Goal: Transaction & Acquisition: Purchase product/service

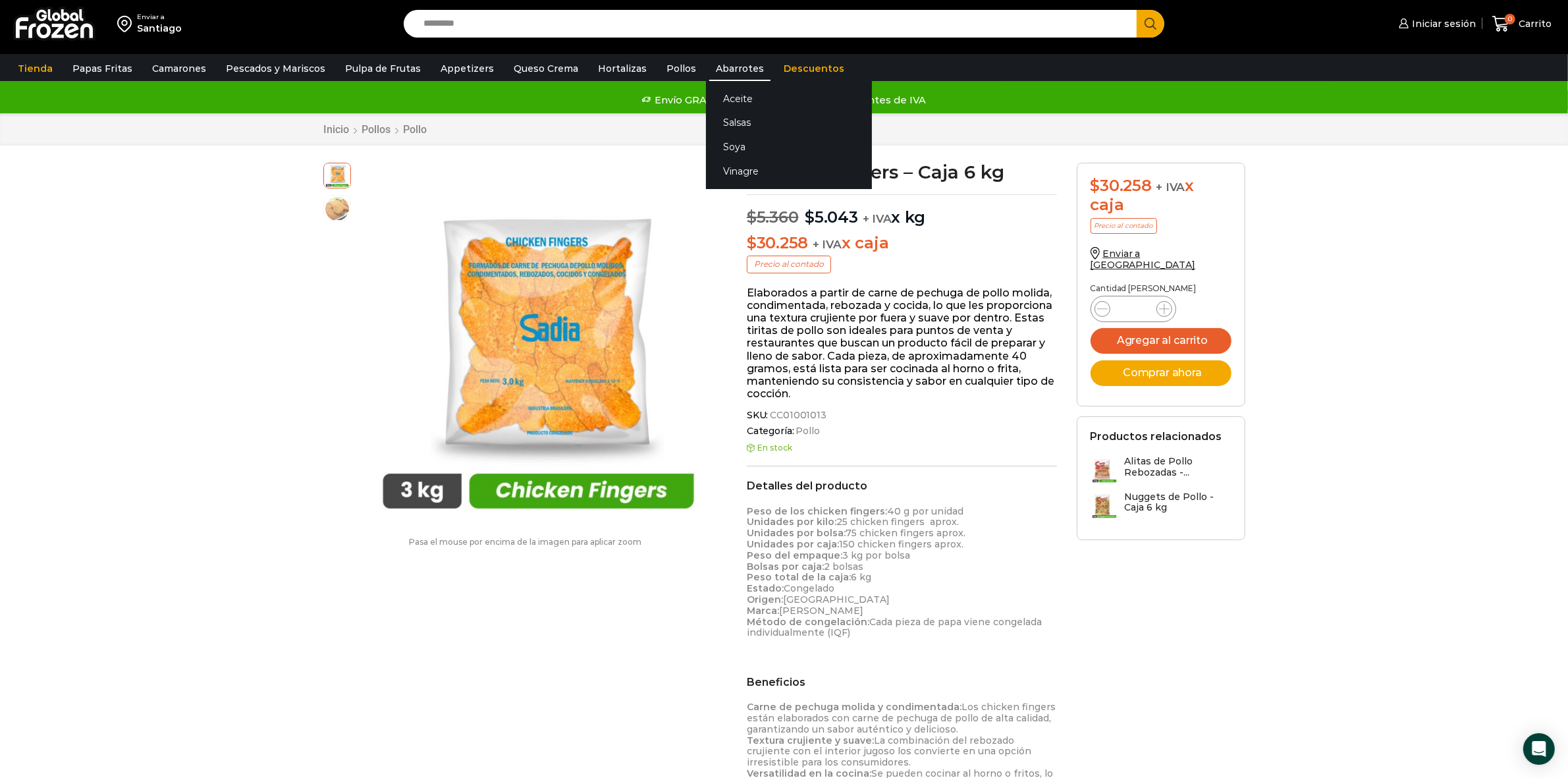
click at [712, 67] on link "Abarrotes" at bounding box center [739, 68] width 61 height 25
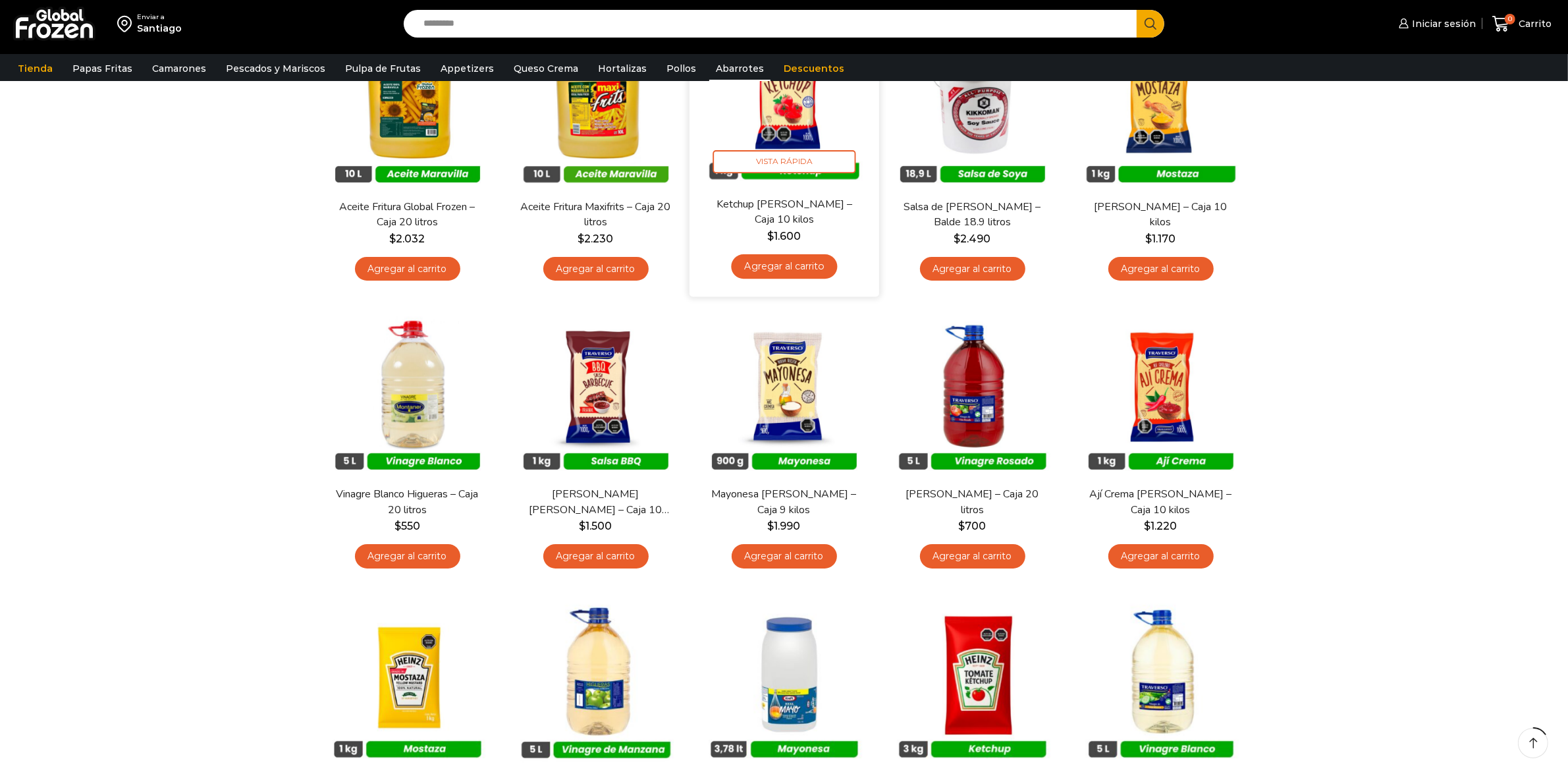
scroll to position [247, 0]
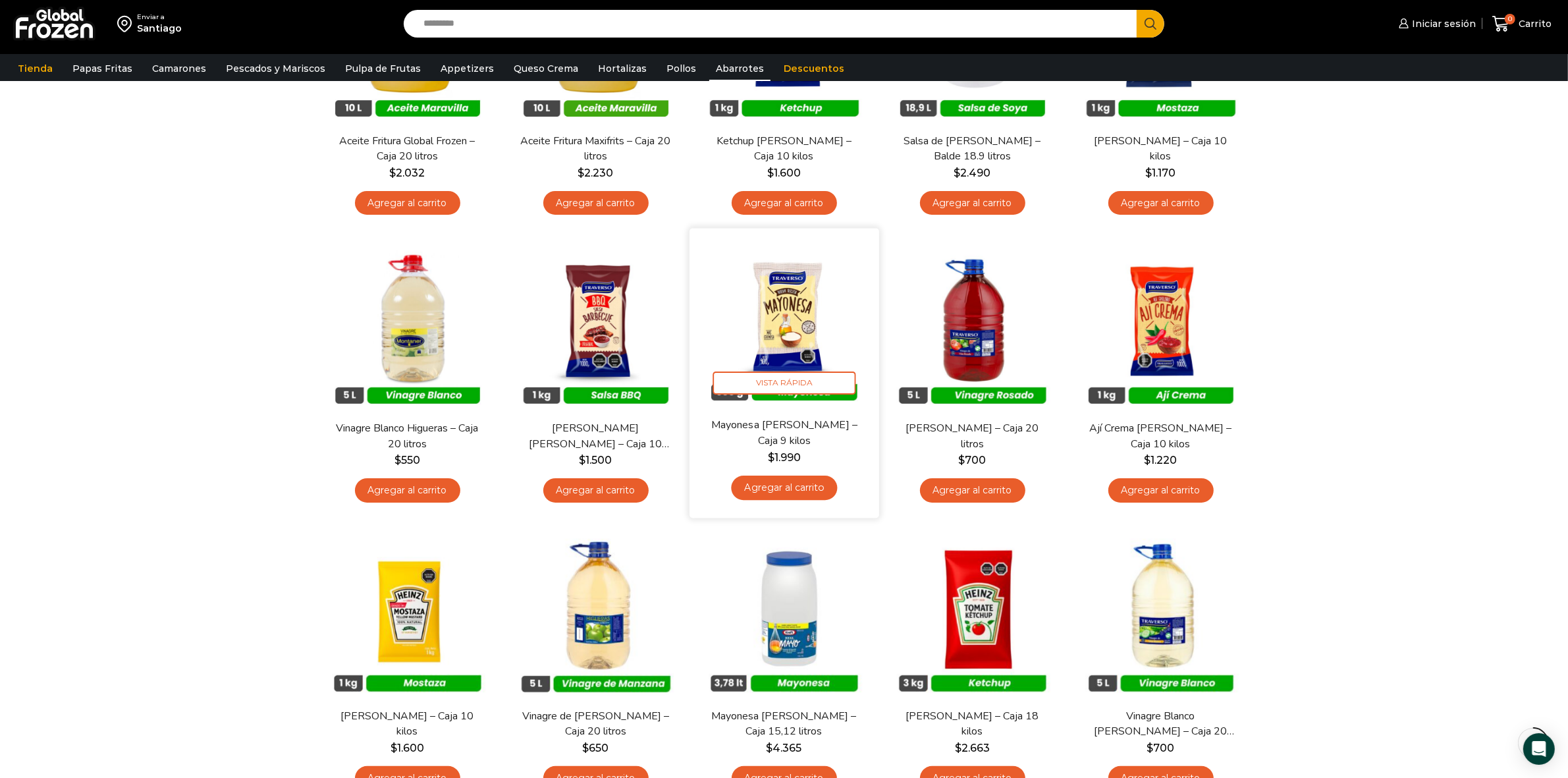
click at [803, 313] on img at bounding box center [784, 323] width 170 height 170
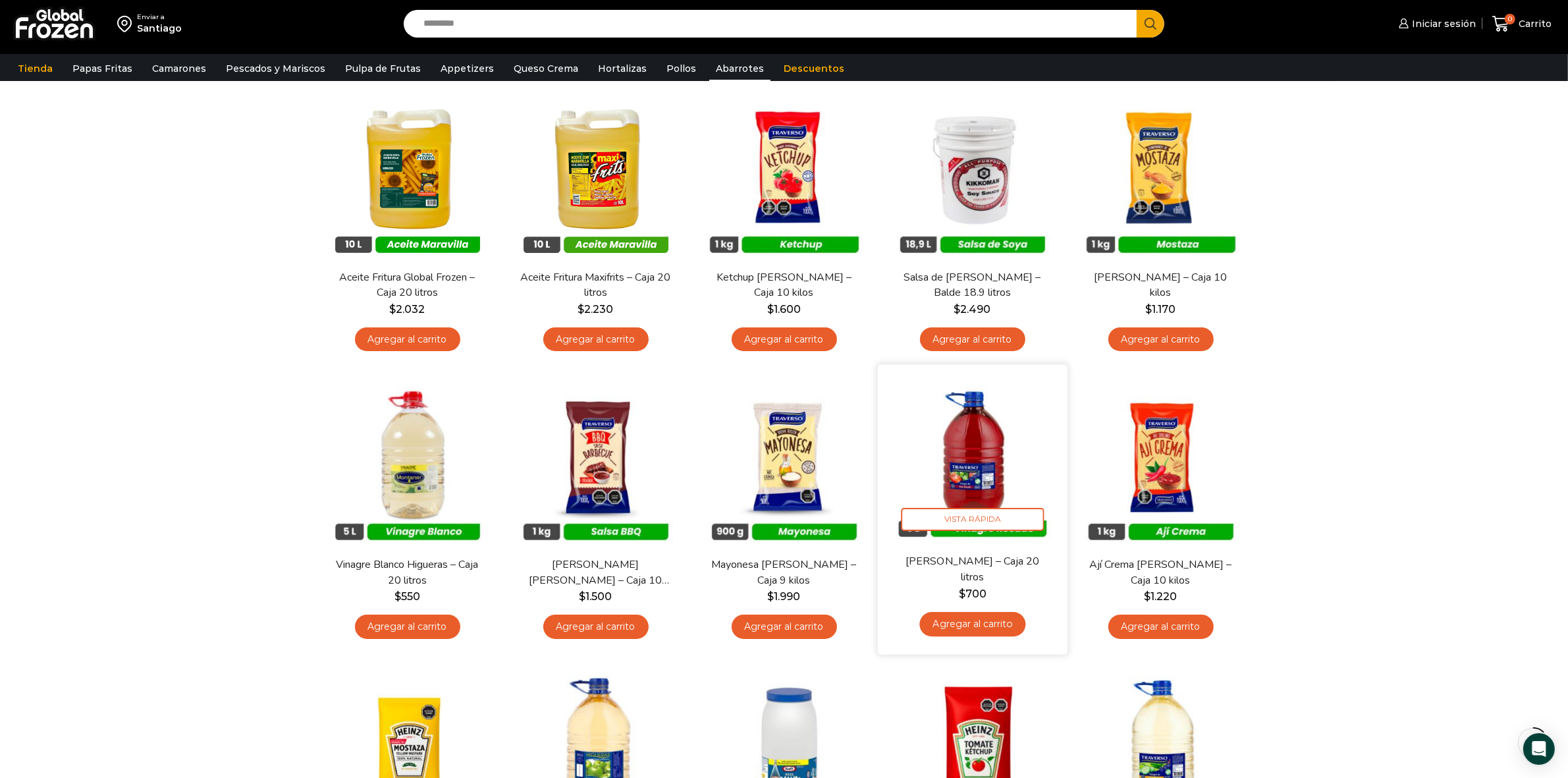
scroll to position [82, 0]
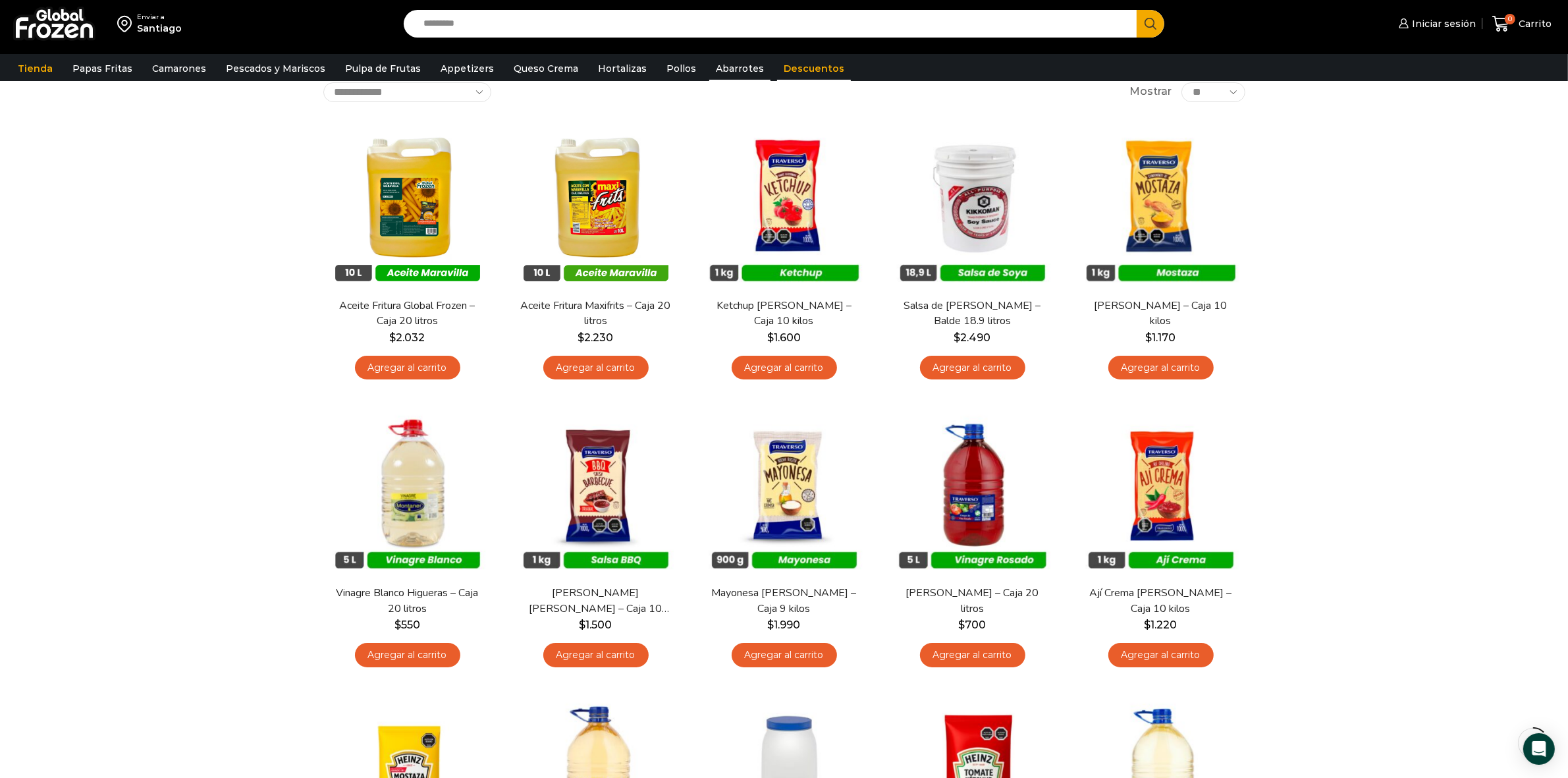
click at [777, 67] on link "Descuentos" at bounding box center [813, 68] width 74 height 25
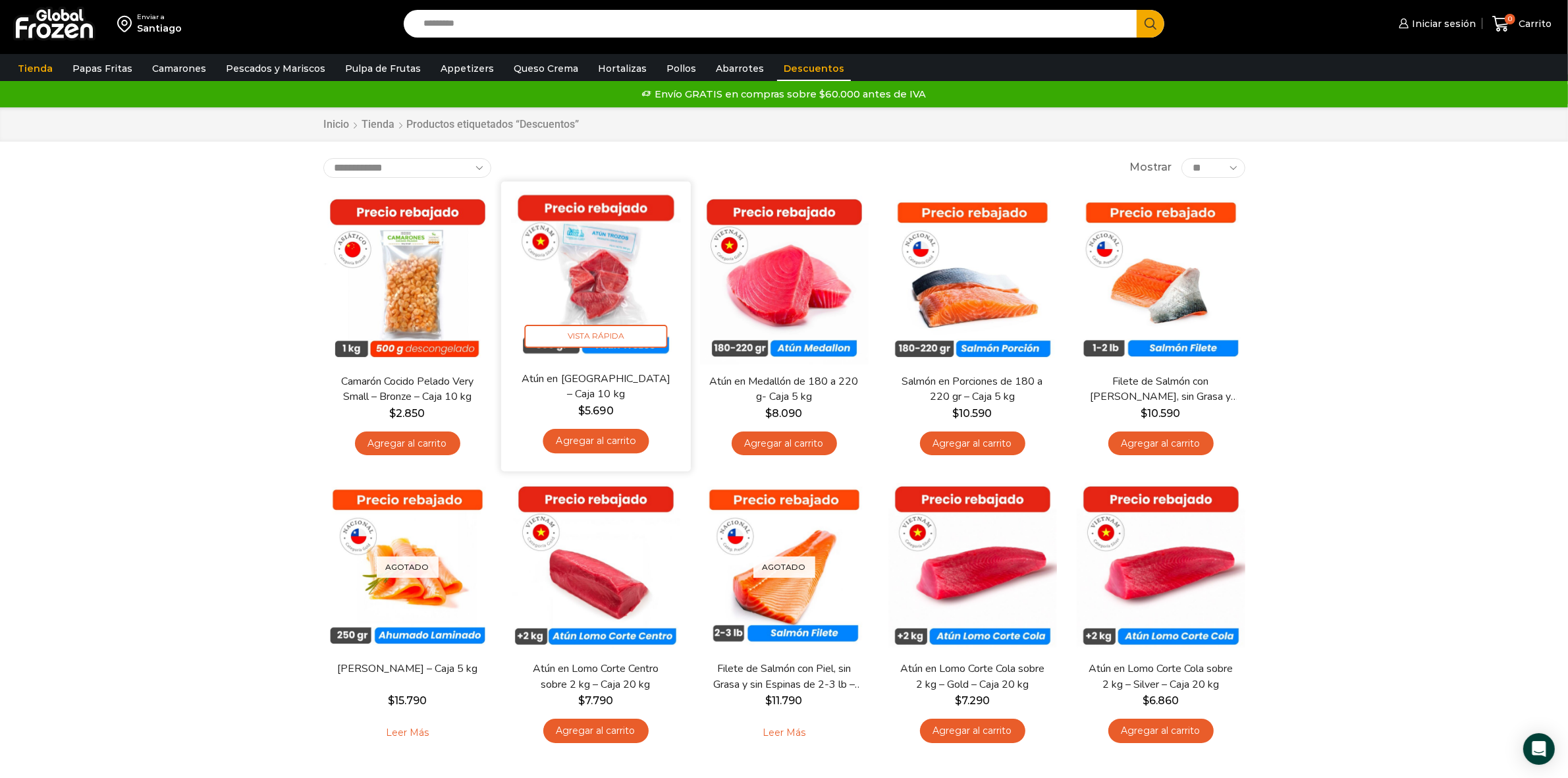
click at [608, 290] on img at bounding box center [595, 276] width 170 height 170
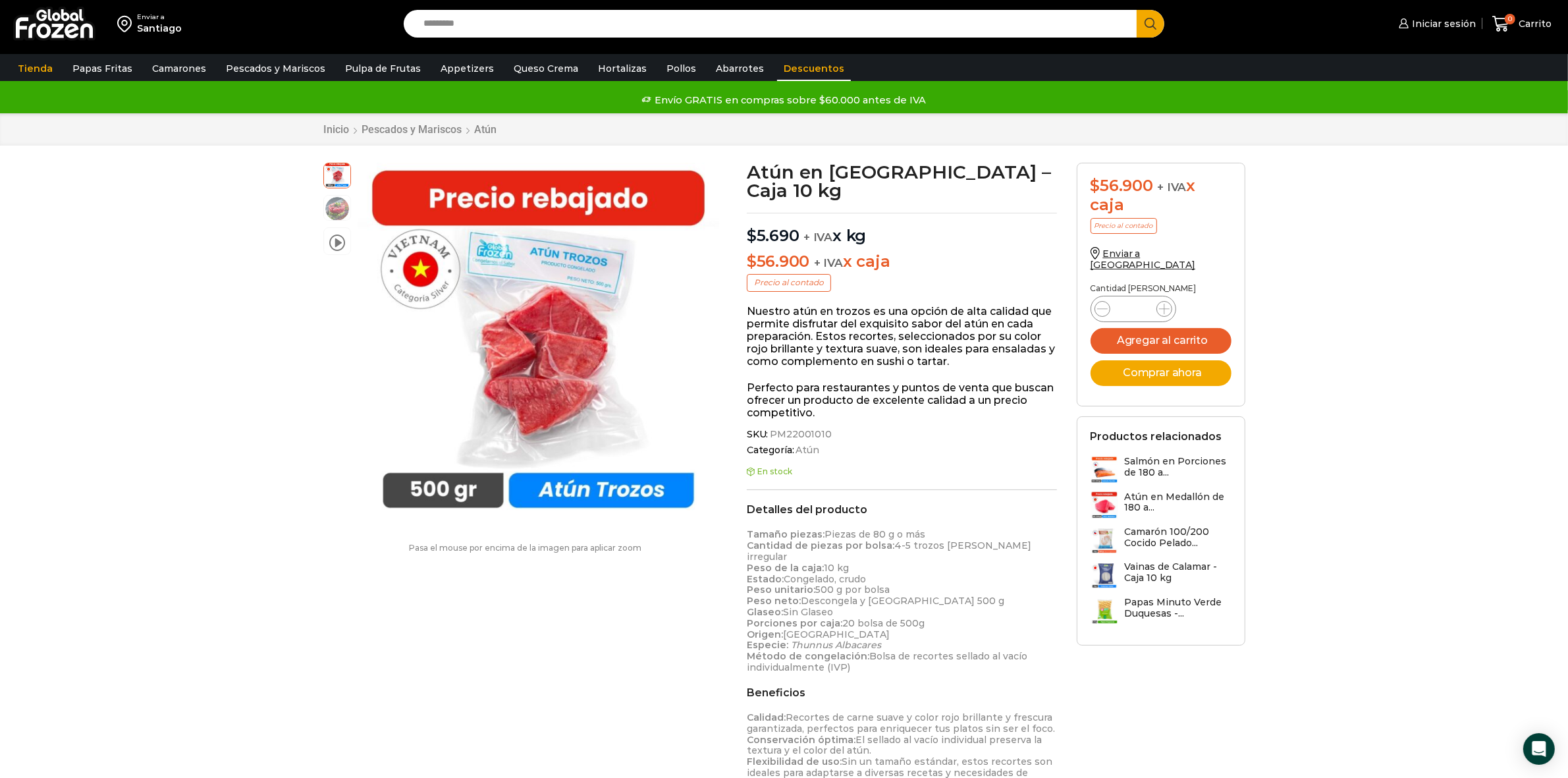
click at [779, 64] on link "Descuentos" at bounding box center [813, 68] width 74 height 25
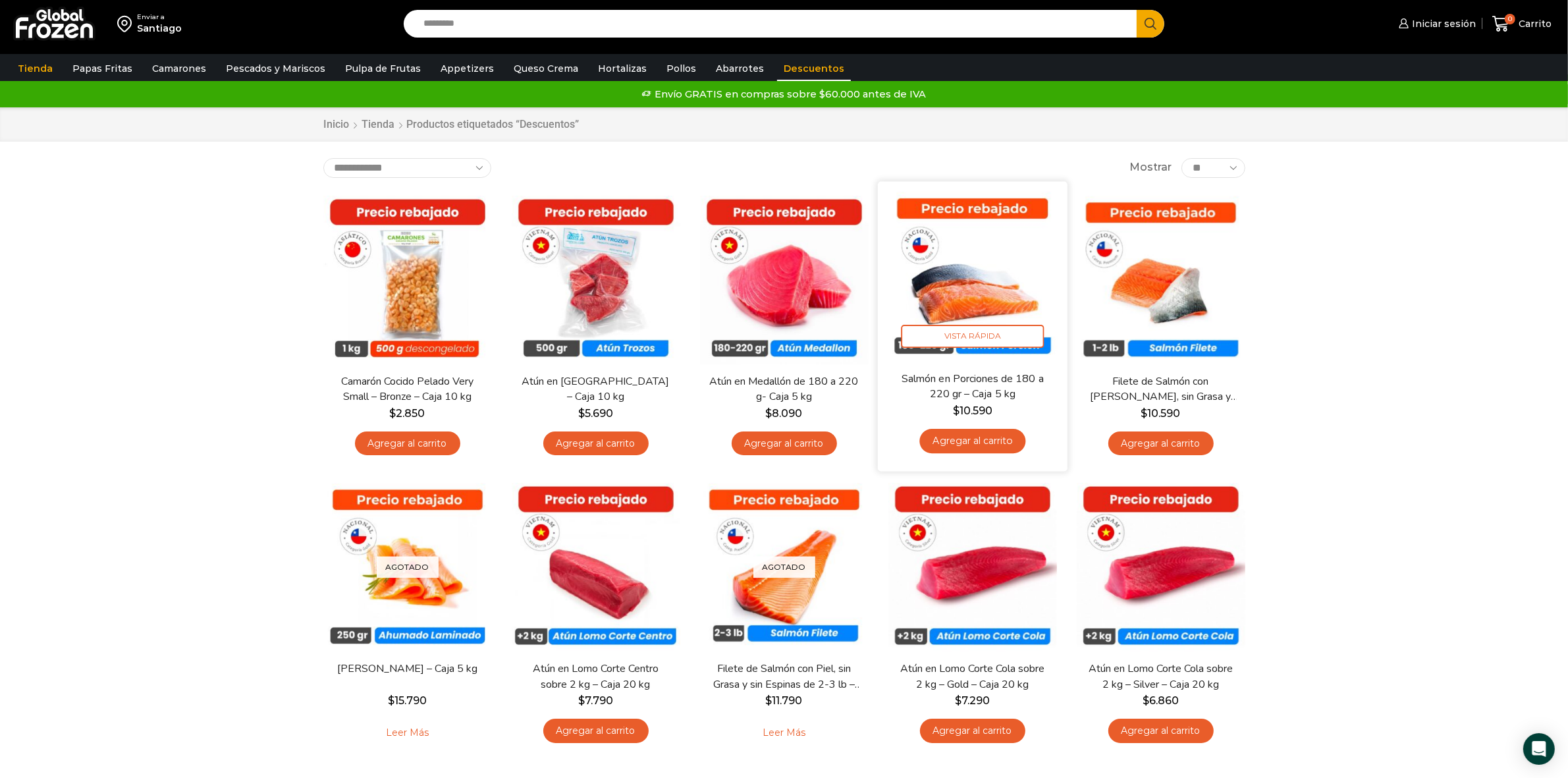
click at [969, 261] on img at bounding box center [973, 276] width 170 height 170
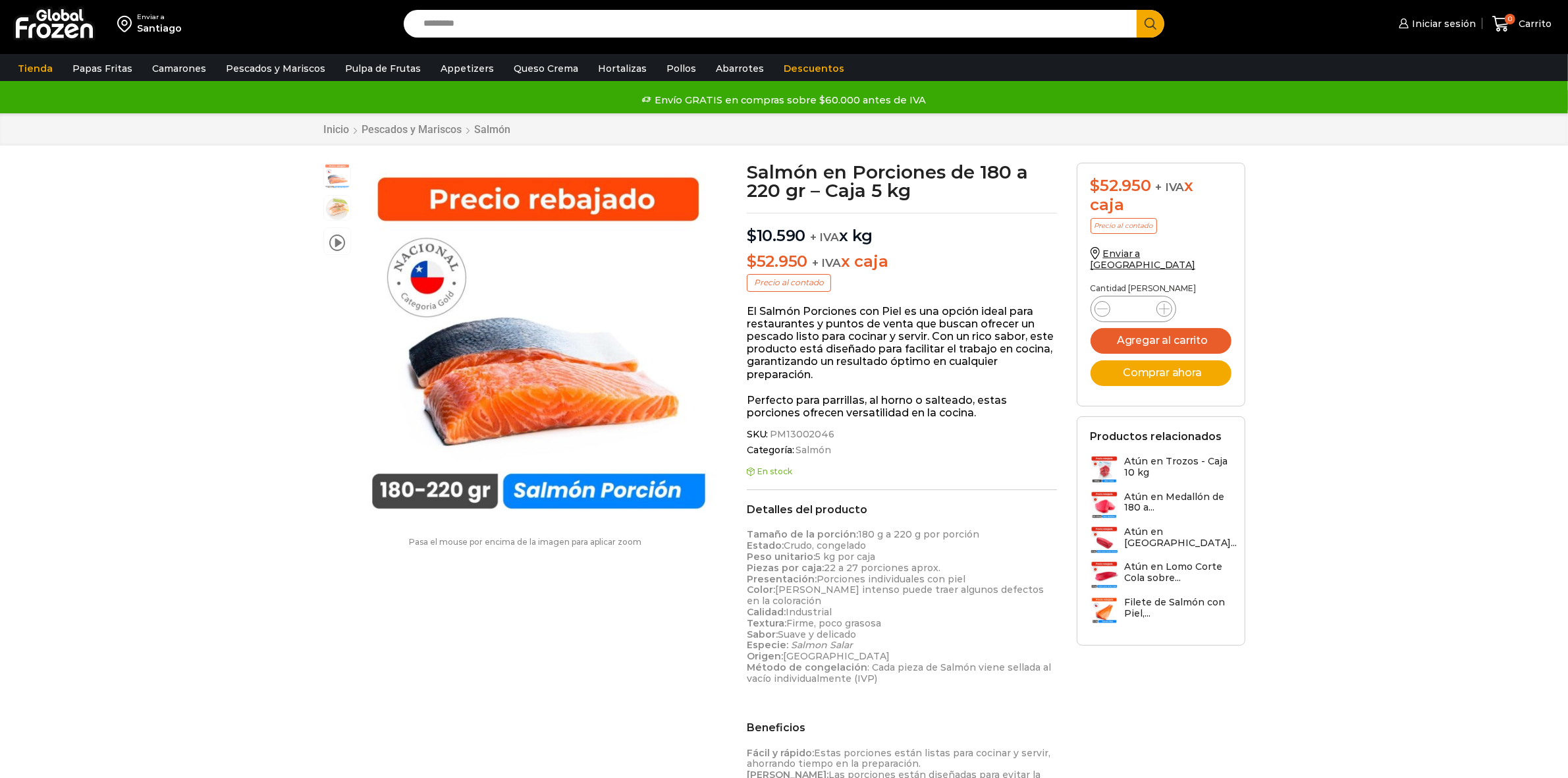
scroll to position [1, 0]
